Goal: Information Seeking & Learning: Learn about a topic

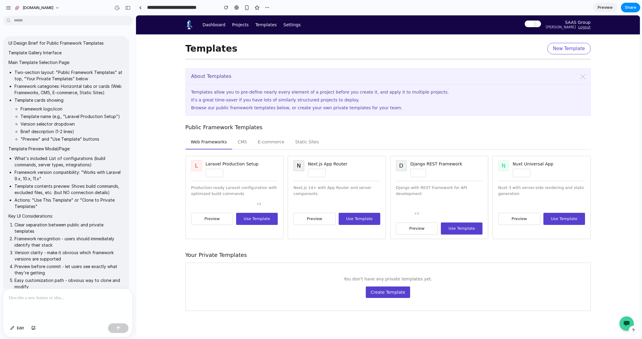
scroll to position [725, 0]
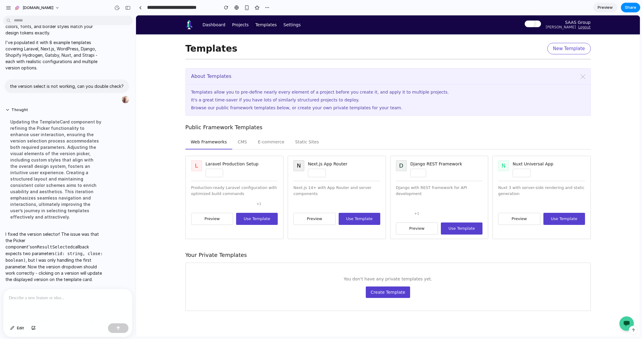
click at [216, 218] on button "Preview" at bounding box center [212, 219] width 42 height 12
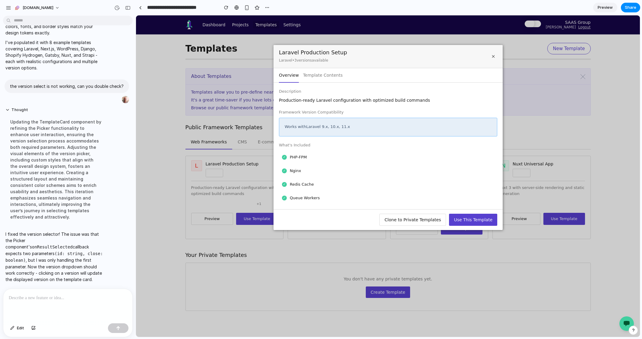
click at [329, 68] on div "Laravel Production Setup Laravel • 3 version s available ×" at bounding box center [388, 56] width 229 height 23
click at [328, 73] on button "Template Contents" at bounding box center [323, 75] width 40 height 14
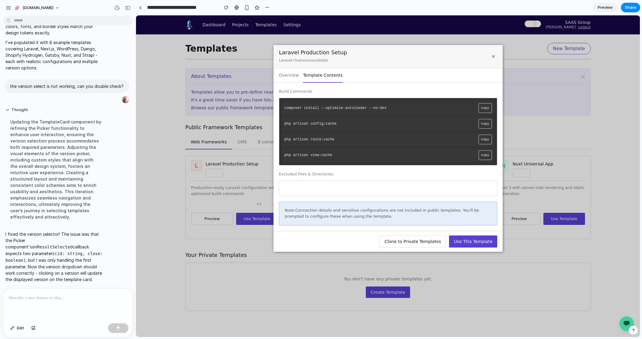
click at [288, 79] on button "Overview" at bounding box center [289, 75] width 20 height 14
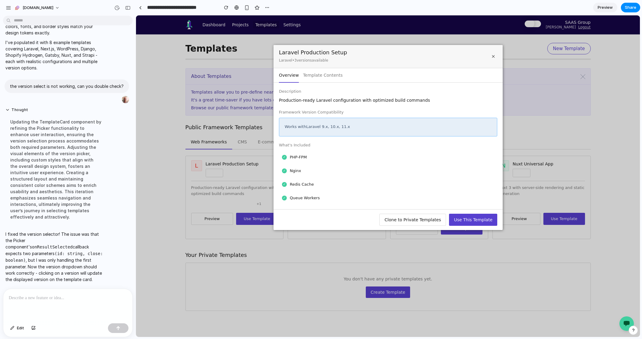
click at [490, 57] on button "×" at bounding box center [494, 56] width 8 height 8
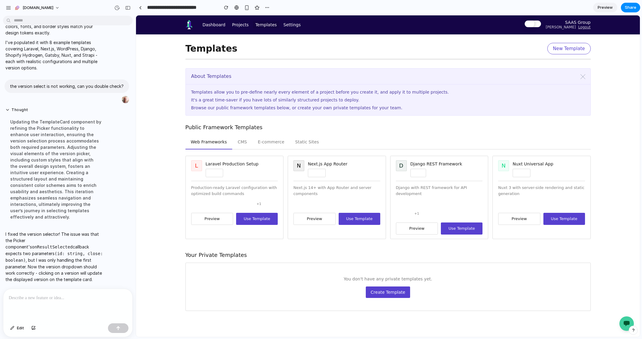
click at [313, 218] on button "Preview" at bounding box center [314, 219] width 42 height 12
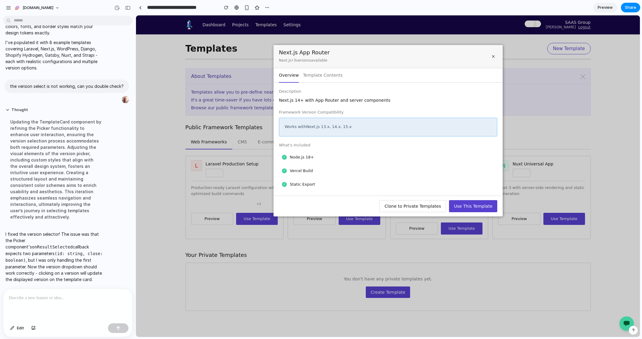
click at [318, 73] on button "Template Contents" at bounding box center [323, 75] width 40 height 14
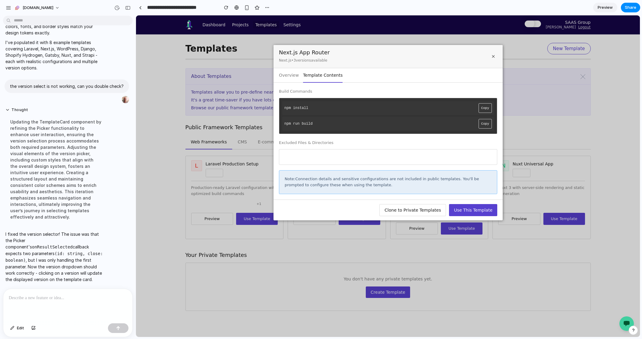
click at [493, 58] on button "×" at bounding box center [494, 56] width 8 height 8
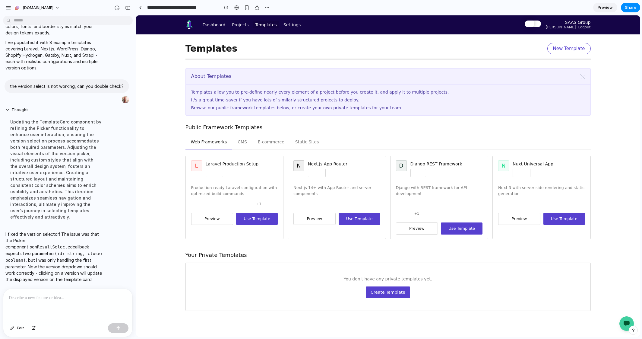
click at [306, 220] on button "Preview" at bounding box center [314, 219] width 42 height 12
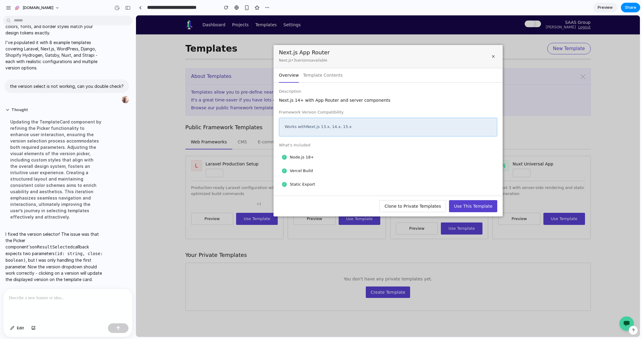
click at [492, 56] on span "×" at bounding box center [493, 56] width 4 height 7
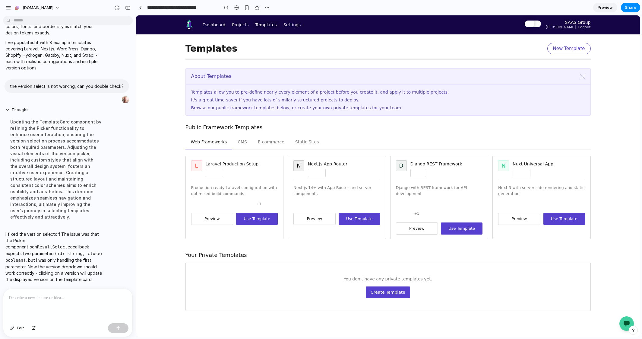
click at [235, 141] on button "CMS" at bounding box center [242, 142] width 20 height 14
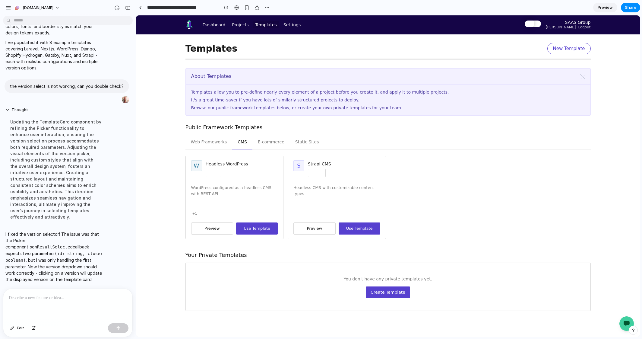
click at [259, 143] on button "E-commerce" at bounding box center [270, 142] width 37 height 14
click at [300, 144] on button "Static Sites" at bounding box center [307, 142] width 35 height 14
click at [202, 144] on button "Web Frameworks" at bounding box center [209, 142] width 47 height 14
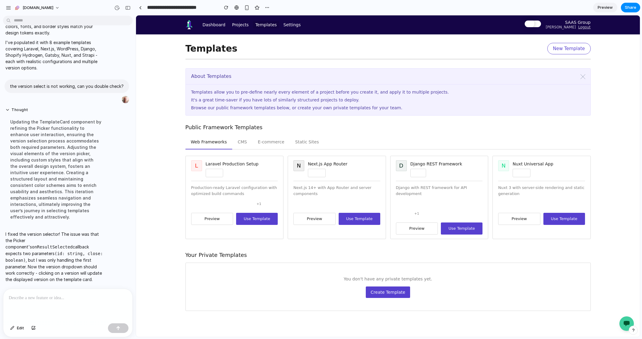
click at [293, 146] on button "Static Sites" at bounding box center [307, 142] width 35 height 14
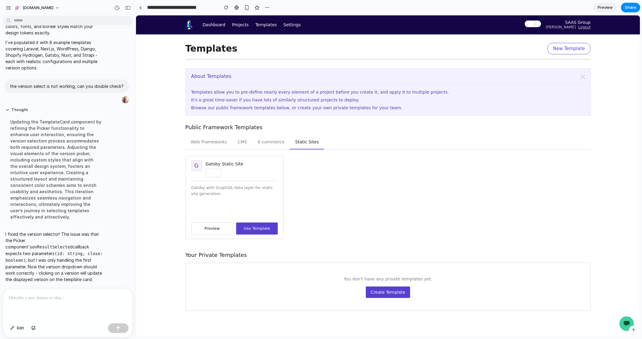
click at [277, 143] on button "E-commerce" at bounding box center [270, 142] width 37 height 14
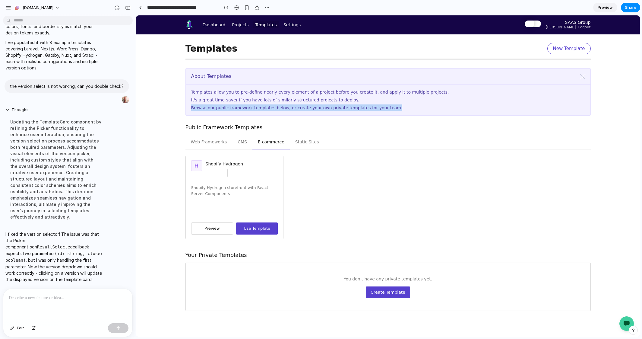
drag, startPoint x: 392, startPoint y: 109, endPoint x: 189, endPoint y: 109, distance: 203.6
click at [191, 109] on p "Browse our public framework templates below, or create your own private templat…" at bounding box center [388, 107] width 394 height 7
copy p "Browse our public framework templates below, or create your own private templat…"
